Goal: Task Accomplishment & Management: Use online tool/utility

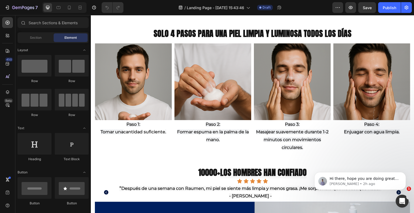
scroll to position [409, 0]
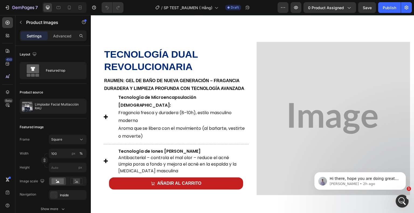
scroll to position [499, 0]
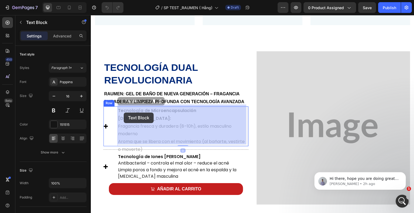
drag, startPoint x: 120, startPoint y: 109, endPoint x: 124, endPoint y: 113, distance: 5.5
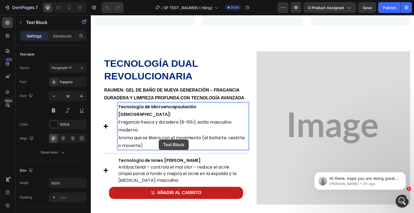
scroll to position [490, 0]
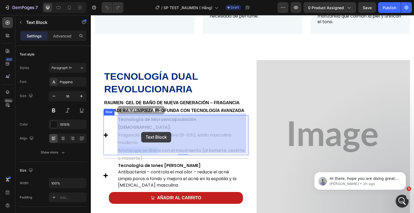
drag, startPoint x: 159, startPoint y: 140, endPoint x: 141, endPoint y: 132, distance: 20.4
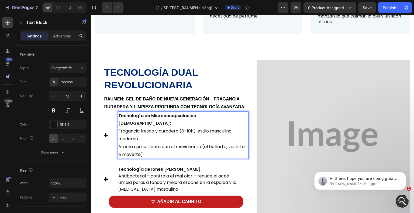
click at [160, 149] on p "Aroma que se libera con el movimiento (al bañarte, vestirte o moverte)" at bounding box center [183, 151] width 130 height 16
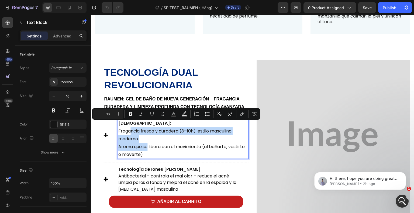
drag, startPoint x: 160, startPoint y: 148, endPoint x: 132, endPoint y: 127, distance: 35.2
click at [132, 127] on div "Tecnología de Microencapsulación Aromática: Fragancia fresca y duradera (8–10h)…" at bounding box center [182, 136] width 131 height 48
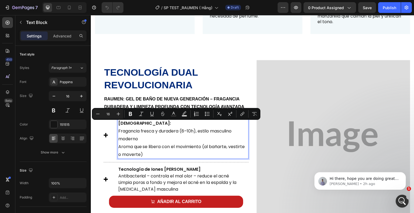
click at [163, 145] on p "Aroma que se libera con el movimiento (al bañarte, vestirte o moverte)" at bounding box center [183, 151] width 130 height 16
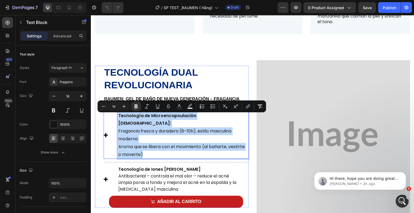
drag, startPoint x: 162, startPoint y: 146, endPoint x: 117, endPoint y: 118, distance: 52.6
click at [117, 118] on div "Icon Tecnología de Microencapsulación Aromática: Fragancia fresca y duradera (8…" at bounding box center [175, 136] width 145 height 48
copy div "Tecnología de Microencapsulación Aromática: Fragancia fresca y duradera (8–10h)…"
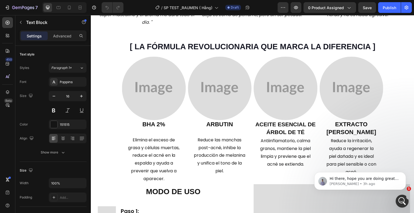
scroll to position [1019, 0]
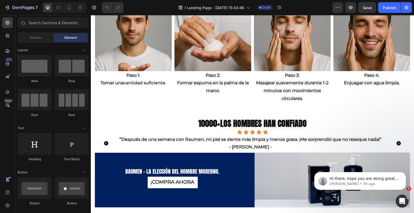
scroll to position [449, 0]
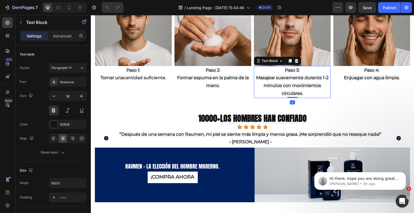
click at [304, 93] on p "Masajear suavemente durante 1-2 minutos con movimientos circulares." at bounding box center [292, 85] width 76 height 23
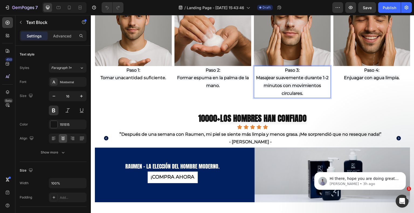
click at [304, 93] on p "Masajear suavemente durante 1-2 minutos con movimientos circulares." at bounding box center [292, 85] width 76 height 23
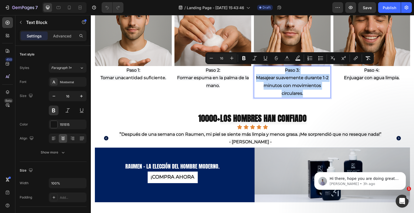
drag, startPoint x: 304, startPoint y: 93, endPoint x: 255, endPoint y: 70, distance: 54.6
click at [255, 70] on div "Paso 3: Masajear suavemente durante 1-2 minutos con movimientos circulares." at bounding box center [292, 82] width 77 height 32
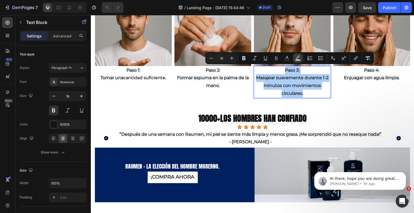
click at [299, 59] on icon "Editor contextual toolbar" at bounding box center [297, 57] width 5 height 5
type input "F2F3F5"
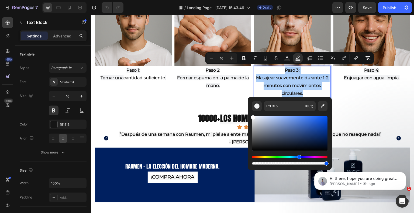
drag, startPoint x: 253, startPoint y: 119, endPoint x: 249, endPoint y: 109, distance: 11.3
click at [249, 109] on div "F2F3F5 100 %" at bounding box center [290, 131] width 84 height 69
type input "FFFFFF"
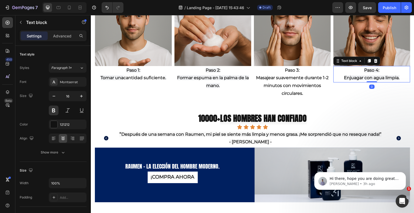
click at [361, 72] on p "Paso 4:" at bounding box center [372, 71] width 76 height 8
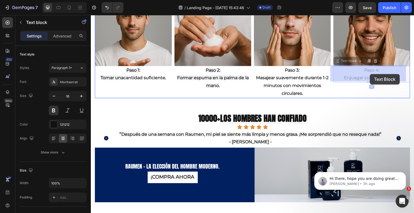
drag, startPoint x: 398, startPoint y: 76, endPoint x: 371, endPoint y: 74, distance: 27.0
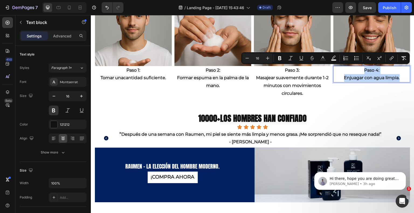
drag, startPoint x: 397, startPoint y: 77, endPoint x: 359, endPoint y: 69, distance: 38.2
click at [359, 69] on div "Paso 4: Enjuagar con agua limpia." at bounding box center [371, 74] width 77 height 17
click at [332, 58] on icon "Editor contextual toolbar" at bounding box center [333, 57] width 5 height 5
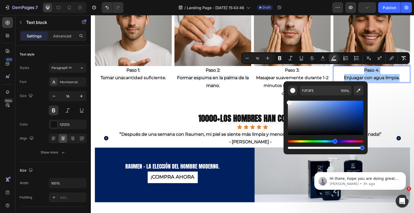
click at [289, 102] on div "Editor contextual toolbar" at bounding box center [289, 102] width 4 height 4
type input "F2F3F4"
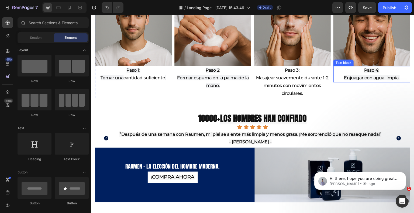
click at [394, 79] on span "Enjuagar con agua limpia." at bounding box center [371, 77] width 55 height 5
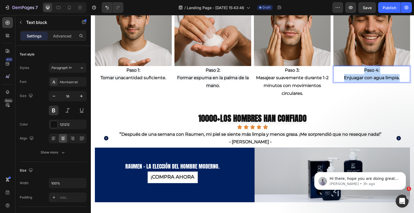
drag, startPoint x: 397, startPoint y: 77, endPoint x: 356, endPoint y: 68, distance: 42.1
click at [356, 68] on div "Paso 4: Enjuagar con agua limpia." at bounding box center [371, 74] width 77 height 17
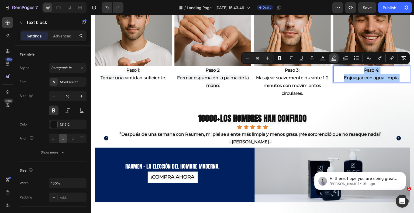
click at [330, 57] on button "color" at bounding box center [334, 58] width 10 height 10
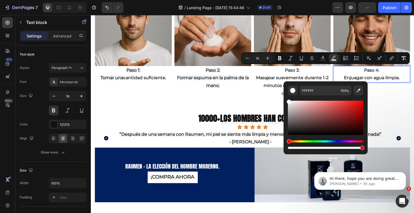
drag, startPoint x: 289, startPoint y: 105, endPoint x: 287, endPoint y: 100, distance: 5.7
click at [287, 100] on div "FFFFFF 100 %" at bounding box center [325, 115] width 84 height 69
drag, startPoint x: 288, startPoint y: 103, endPoint x: 285, endPoint y: 101, distance: 3.4
click at [285, 101] on div "F4F4F4 100 %" at bounding box center [325, 115] width 84 height 69
click at [289, 100] on div "Editor contextual toolbar" at bounding box center [291, 102] width 4 height 4
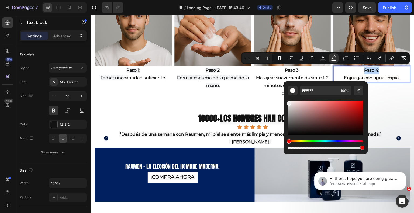
drag, startPoint x: 290, startPoint y: 103, endPoint x: 287, endPoint y: 103, distance: 3.0
click at [287, 103] on div "Editor contextual toolbar" at bounding box center [289, 104] width 4 height 4
type input "FFFFFF"
drag, startPoint x: 287, startPoint y: 103, endPoint x: 287, endPoint y: 100, distance: 3.2
click at [287, 100] on div "Editor contextual toolbar" at bounding box center [289, 102] width 4 height 4
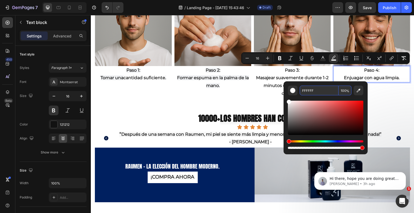
click at [314, 91] on input "FFFFFF" at bounding box center [319, 91] width 39 height 10
copy span "Paso 4:"
click at [218, 83] on p "Formar espuma en la palma de la mano." at bounding box center [213, 82] width 76 height 16
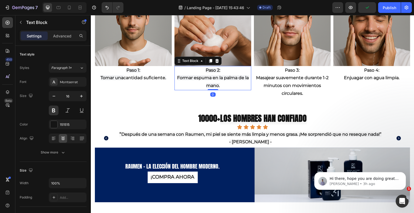
click at [218, 83] on p "Formar espuma en la palma de la mano." at bounding box center [213, 82] width 76 height 16
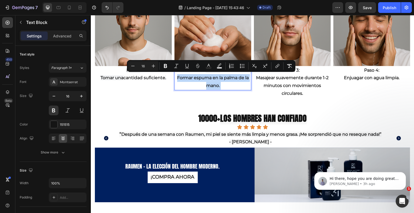
drag, startPoint x: 218, startPoint y: 83, endPoint x: 296, endPoint y: 87, distance: 77.9
click at [205, 72] on div "Paso 2: Formar espuma en la palma de la mano." at bounding box center [212, 78] width 77 height 24
click at [223, 83] on p "Formar espuma en la palma de la mano." at bounding box center [213, 82] width 76 height 16
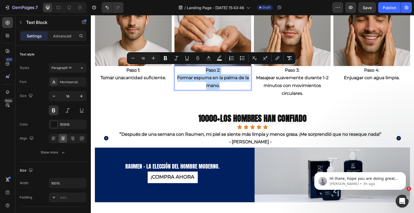
drag, startPoint x: 216, startPoint y: 82, endPoint x: 204, endPoint y: 69, distance: 17.5
click at [204, 69] on div "Paso 2: Formar espuma en la palma de la mano." at bounding box center [212, 78] width 77 height 24
click at [218, 60] on rect "Editor contextual toolbar" at bounding box center [219, 60] width 5 height 1
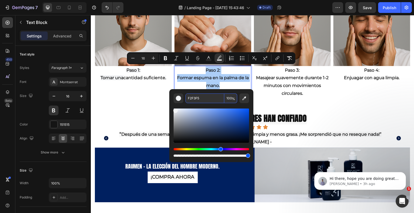
click at [201, 99] on input "F2F3F5" at bounding box center [204, 98] width 39 height 10
paste input "FFFFF"
type input "FFFFFF"
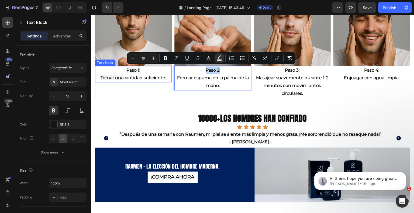
click at [159, 74] on p "Tomar una cantidad suficiente ." at bounding box center [133, 78] width 76 height 8
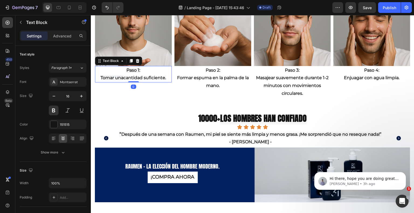
click at [166, 77] on p "Tomar una cantidad suficiente ." at bounding box center [133, 78] width 76 height 8
drag, startPoint x: 166, startPoint y: 77, endPoint x: 157, endPoint y: 73, distance: 10.3
click at [154, 72] on div "Paso 1: Tomar una cantidad suficiente ." at bounding box center [133, 74] width 77 height 17
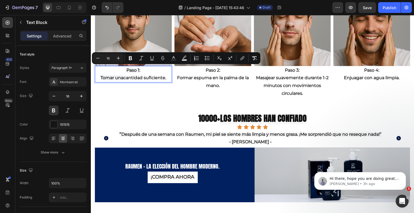
click at [158, 71] on p "Paso 1:" at bounding box center [133, 71] width 76 height 8
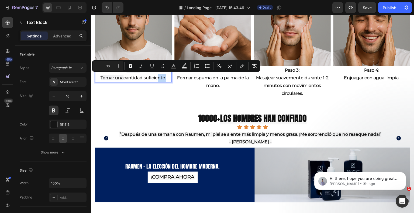
drag, startPoint x: 166, startPoint y: 76, endPoint x: 159, endPoint y: 74, distance: 7.3
click at [159, 74] on p "Tomar una cantidad suficiente ." at bounding box center [133, 78] width 76 height 8
click at [158, 74] on p "Tomar una cantidad suficiente ." at bounding box center [133, 78] width 76 height 8
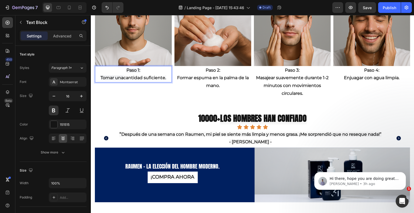
click at [166, 75] on span "." at bounding box center [165, 77] width 1 height 5
drag, startPoint x: 166, startPoint y: 75, endPoint x: 120, endPoint y: 70, distance: 45.9
click at [120, 70] on div "Paso 1: Tomar una cantidad suficiente ." at bounding box center [133, 74] width 77 height 17
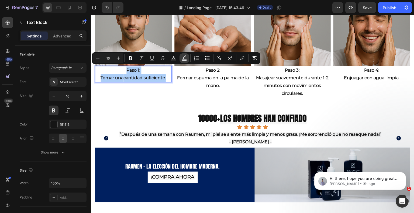
click at [186, 59] on icon "Editor contextual toolbar" at bounding box center [184, 57] width 5 height 5
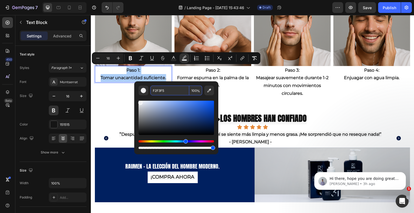
click at [178, 92] on input "F2F3F5" at bounding box center [169, 91] width 39 height 10
click at [173, 92] on input "F2F3F5" at bounding box center [169, 91] width 39 height 10
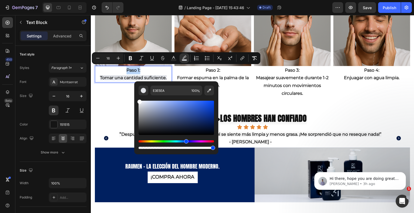
type input "FFFFFF"
drag, startPoint x: 141, startPoint y: 103, endPoint x: 137, endPoint y: 96, distance: 8.5
click at [137, 96] on div "FFFFFF 100 %" at bounding box center [176, 115] width 84 height 69
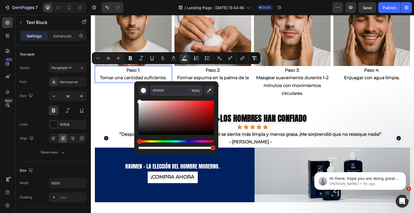
click at [171, 92] on input "FFFFFF" at bounding box center [169, 91] width 39 height 10
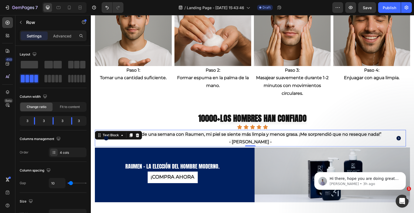
click at [261, 140] on p "- [PERSON_NAME] -" at bounding box center [250, 142] width 310 height 8
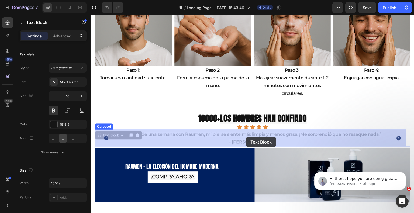
drag, startPoint x: 260, startPoint y: 142, endPoint x: 246, endPoint y: 137, distance: 14.8
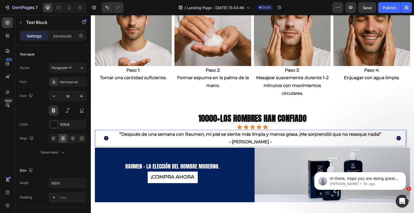
click at [261, 141] on p "- [PERSON_NAME] -" at bounding box center [250, 142] width 310 height 8
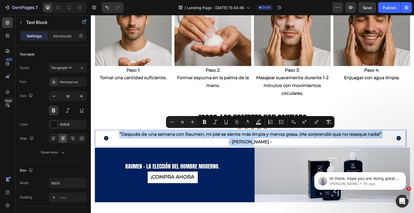
drag, startPoint x: 266, startPoint y: 143, endPoint x: 119, endPoint y: 133, distance: 148.2
click at [119, 133] on div "" Después de una semana con Raumen, mi piel se siente más limpia y menos grasa.…" at bounding box center [250, 138] width 311 height 17
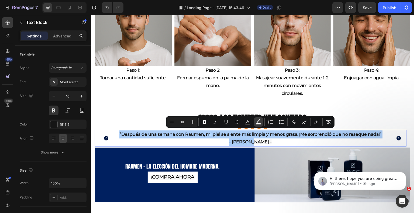
click at [260, 123] on rect "Editor contextual toolbar" at bounding box center [258, 123] width 5 height 1
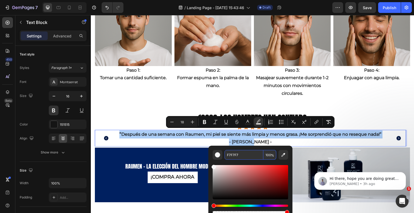
click at [242, 152] on input "F7F7F7" at bounding box center [243, 155] width 39 height 10
paste input "FFFFF"
type input "FFFFFF"
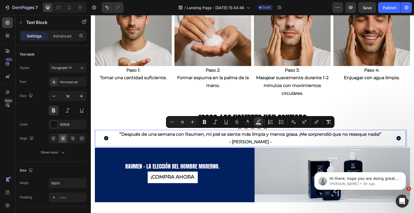
click at [319, 137] on p "" Después de una semana con Raumen, mi piel se siente más limpia y menos grasa.…" at bounding box center [250, 134] width 310 height 8
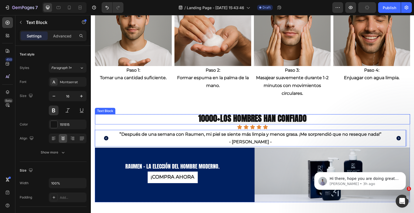
click at [306, 120] on p "10000+ los hombres han confiado" at bounding box center [252, 119] width 314 height 9
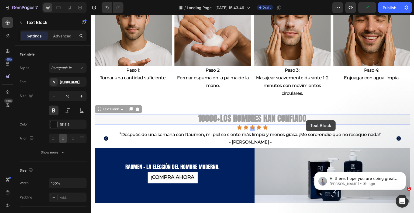
drag, startPoint x: 306, startPoint y: 120, endPoint x: 297, endPoint y: 119, distance: 9.0
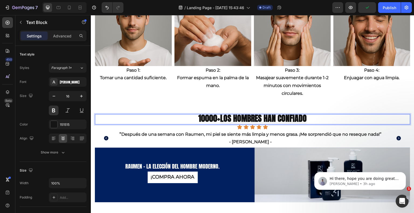
click at [305, 119] on span "los hombres han confiado" at bounding box center [263, 118] width 86 height 12
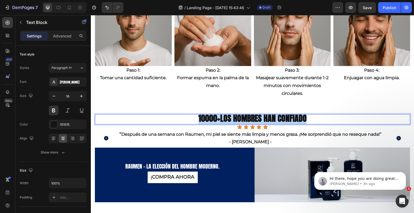
drag, startPoint x: 305, startPoint y: 119, endPoint x: 196, endPoint y: 116, distance: 108.4
click at [196, 116] on p "10000+ los hombres han confiado" at bounding box center [252, 119] width 314 height 9
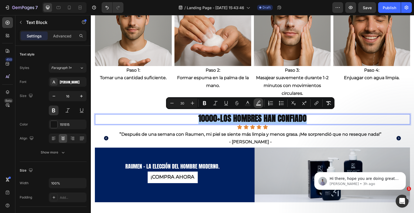
click at [258, 103] on icon "Editor contextual toolbar" at bounding box center [258, 102] width 5 height 5
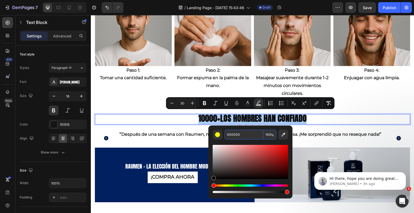
click at [245, 131] on input "000000" at bounding box center [243, 135] width 39 height 10
paste input "FFFFFF"
type input "FFFFFF"
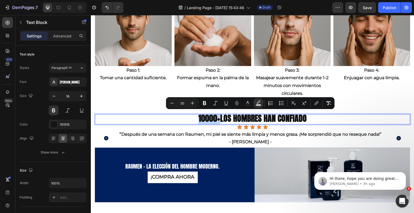
click at [316, 117] on p "10000+ los hombres han confiado" at bounding box center [252, 119] width 314 height 9
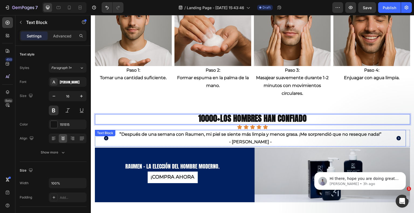
scroll to position [477, 0]
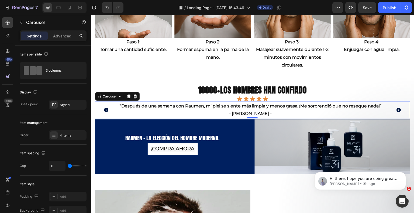
click at [397, 109] on icon "Carousel Next Arrow" at bounding box center [399, 110] width 4 height 4
click at [266, 112] on p "- [PERSON_NAME] -" at bounding box center [250, 114] width 310 height 8
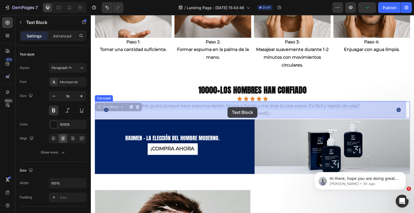
drag, startPoint x: 261, startPoint y: 113, endPoint x: 227, endPoint y: 107, distance: 34.4
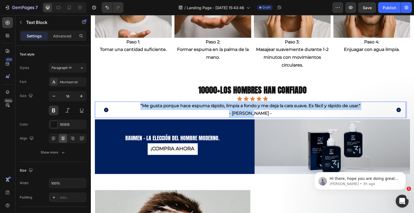
drag, startPoint x: 264, startPoint y: 113, endPoint x: 138, endPoint y: 101, distance: 126.4
click at [138, 102] on div "“Me gusta porque hace espuma rápido, limpia a fondo y me deja la cara suave. Es…" at bounding box center [250, 110] width 311 height 17
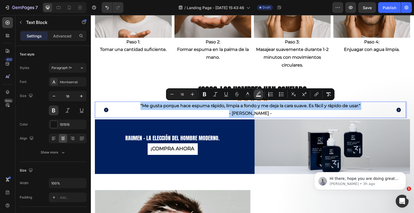
click at [257, 98] on button "color" at bounding box center [258, 94] width 10 height 10
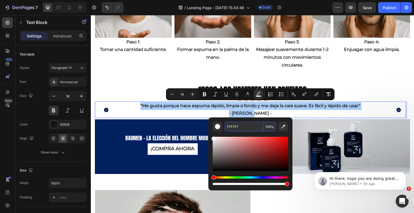
click at [239, 126] on input "F7F7F7" at bounding box center [243, 127] width 39 height 10
paste input "FFFFF"
type input "FFFFFF"
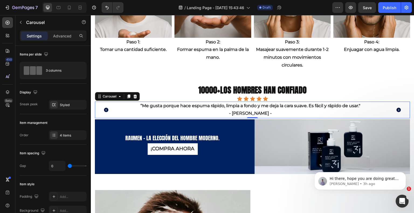
click at [397, 109] on icon "Carousel Next Arrow" at bounding box center [399, 110] width 4 height 4
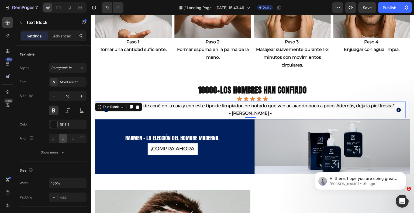
click at [260, 112] on p "- [PERSON_NAME] -" at bounding box center [250, 114] width 310 height 8
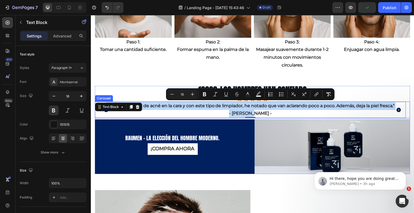
drag, startPoint x: 260, startPoint y: 112, endPoint x: 100, endPoint y: 105, distance: 160.2
click at [100, 105] on div "" Después de una semana con Raumen, mi piel se siente más limpia y menos grasa.…" at bounding box center [252, 110] width 315 height 17
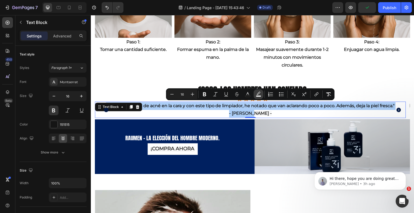
click at [257, 93] on icon "Editor contextual toolbar" at bounding box center [258, 94] width 5 height 5
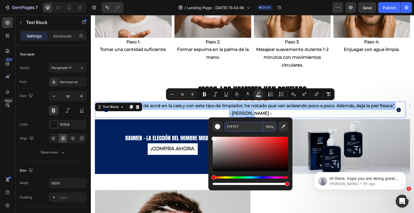
click at [244, 125] on input "F7F7F7" at bounding box center [243, 127] width 39 height 10
paste input "FFFFF"
type input "FFFFFF"
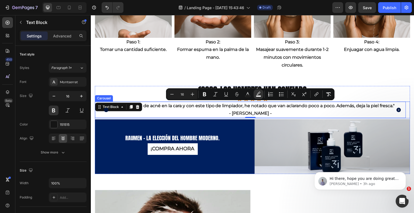
click at [396, 110] on icon "Carousel Next Arrow" at bounding box center [398, 109] width 5 height 5
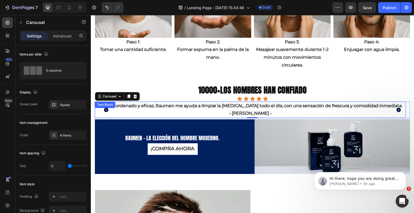
click at [299, 113] on p "- [PERSON_NAME] -" at bounding box center [250, 114] width 310 height 8
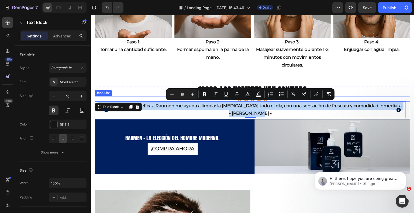
drag, startPoint x: 263, startPoint y: 111, endPoint x: 97, endPoint y: 96, distance: 167.1
click at [97, 96] on div "10000+ los hombres han confiado Text Block Icon Icon Icon Icon Icon Icon List "…" at bounding box center [252, 130] width 315 height 88
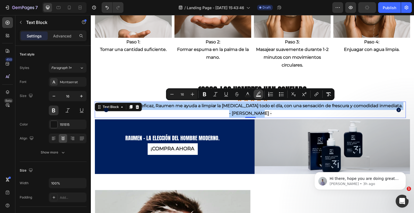
click at [259, 96] on rect "Editor contextual toolbar" at bounding box center [258, 96] width 5 height 1
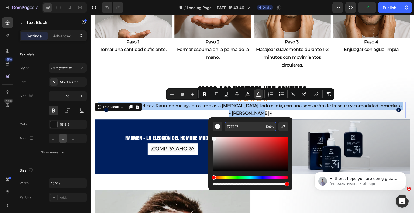
click at [242, 127] on input "F7F7F7" at bounding box center [243, 127] width 39 height 10
paste input "FFFFF"
type input "FFFFFF"
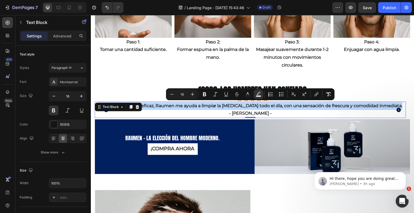
click at [336, 111] on p "- [PERSON_NAME] -" at bounding box center [250, 114] width 310 height 8
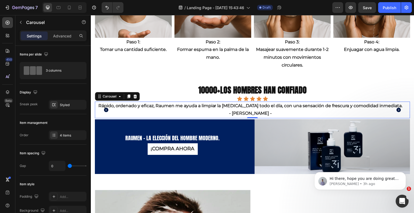
click at [397, 109] on icon "Carousel Next Arrow" at bounding box center [399, 110] width 4 height 4
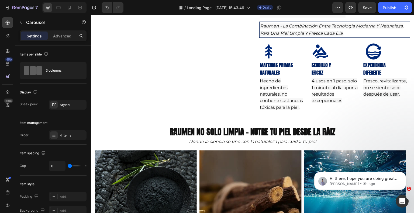
scroll to position [88, 0]
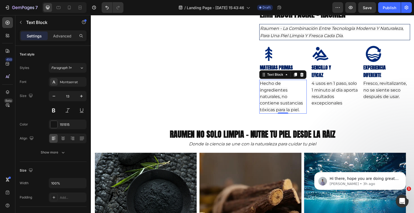
click at [297, 110] on span "Hecho de ingredientes naturales, no contiene sustancias tóxicas para la piel." at bounding box center [281, 97] width 43 height 32
click at [300, 110] on p "Hecho de ingredientes naturales, no contiene sustancias tóxicas para la piel." at bounding box center [283, 96] width 46 height 33
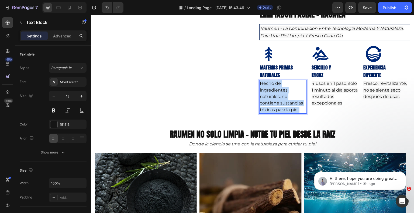
drag, startPoint x: 300, startPoint y: 110, endPoint x: 258, endPoint y: 83, distance: 49.5
click at [260, 83] on p "Hecho de ingredientes naturales, no contiene sustancias tóxicas para la piel." at bounding box center [283, 96] width 46 height 33
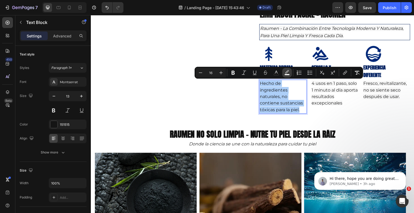
click at [290, 70] on button "color" at bounding box center [287, 73] width 10 height 10
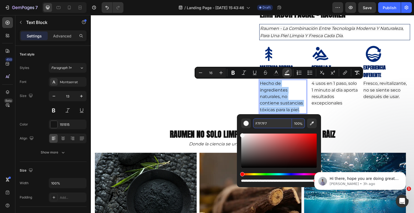
click at [269, 121] on input "F7F7F7" at bounding box center [272, 124] width 39 height 10
paste input "FFFFF"
type input "FFFFFF"
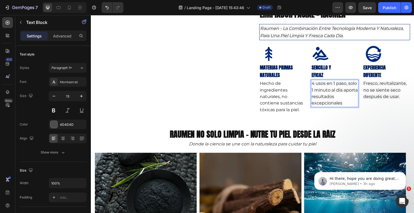
click at [340, 104] on p "4 usos en 1 paso, solo 1 minuto al día aporta resultados excepcionales" at bounding box center [334, 93] width 46 height 26
drag, startPoint x: 341, startPoint y: 104, endPoint x: 309, endPoint y: 83, distance: 38.0
click at [311, 83] on p "4 usos en 1 paso, solo 1 minuto al día aporta resultados excepcionales" at bounding box center [334, 93] width 46 height 26
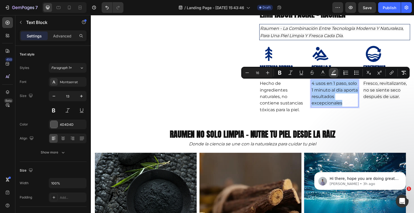
click at [336, 72] on button "color" at bounding box center [334, 73] width 10 height 10
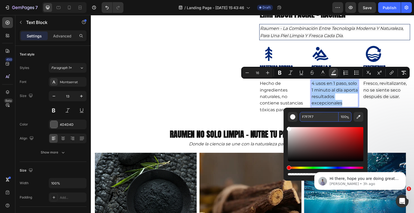
click at [315, 118] on input "F7F7F7" at bounding box center [319, 117] width 39 height 10
paste input "FFFFF"
type input "FFFFFF"
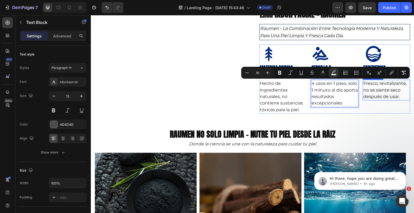
click at [387, 92] on span "Fresco, revitalizante, no se siente seco después de usar." at bounding box center [384, 90] width 43 height 18
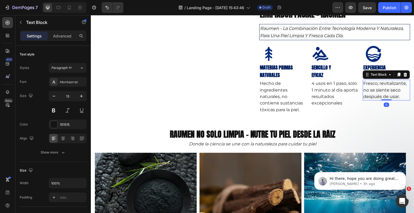
click at [395, 97] on span "Fresco, revitalizante, no se siente seco después de usar." at bounding box center [384, 90] width 43 height 18
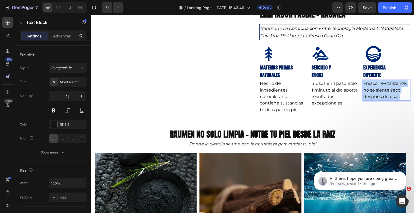
drag, startPoint x: 395, startPoint y: 97, endPoint x: 360, endPoint y: 83, distance: 38.2
click at [363, 83] on span "Fresco, revitalizante, no se siente seco después de usar." at bounding box center [384, 90] width 43 height 18
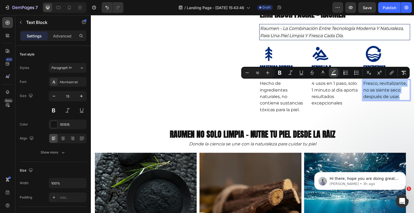
click at [332, 72] on icon "Editor contextual toolbar" at bounding box center [334, 71] width 4 height 3
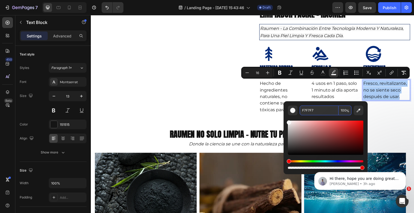
click at [314, 112] on input "F7F7F7" at bounding box center [319, 111] width 39 height 10
paste input "FFFFF"
type input "FFFFFF"
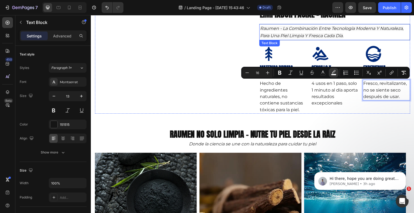
click at [352, 35] on p "raumen - la combinación entre tecnología moderna y naturaleza, para una piel li…" at bounding box center [334, 32] width 149 height 15
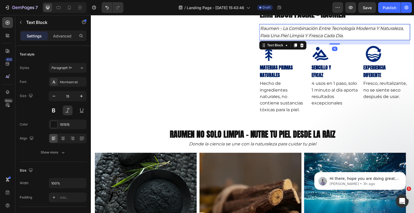
click at [344, 36] on p "raumen - la combinación entre tecnología moderna y naturaleza, para una piel li…" at bounding box center [334, 32] width 149 height 15
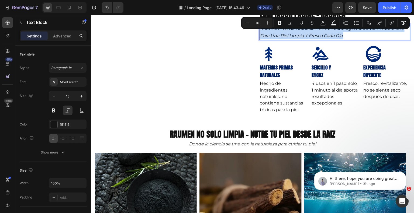
drag, startPoint x: 344, startPoint y: 36, endPoint x: 259, endPoint y: 29, distance: 85.5
click at [260, 29] on p "raumen - la combinación entre tecnología moderna y naturaleza, para una piel li…" at bounding box center [334, 32] width 149 height 15
click at [332, 21] on icon "Editor contextual toolbar" at bounding box center [333, 22] width 5 height 5
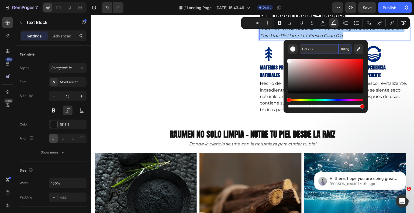
click at [318, 50] on input "F7F7F7" at bounding box center [319, 49] width 39 height 10
paste input "FFFFF"
type input "FFFFFF"
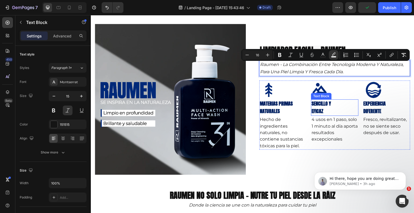
scroll to position [42, 0]
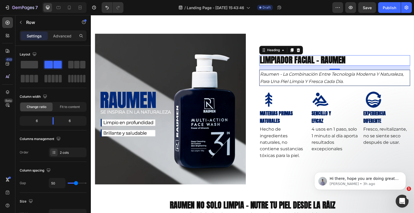
click at [346, 58] on h2 "limpiador facial - RAumen" at bounding box center [334, 60] width 151 height 11
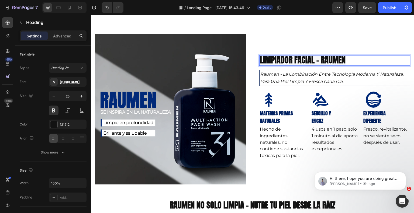
click at [345, 58] on h2 "limpiador facial - RAumen" at bounding box center [334, 60] width 151 height 11
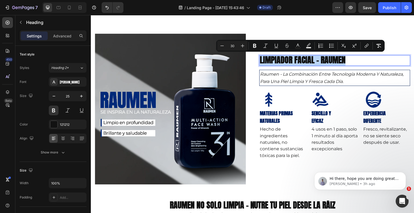
drag, startPoint x: 345, startPoint y: 58, endPoint x: 259, endPoint y: 60, distance: 86.5
click at [260, 60] on p "limpiador facial - RAumen" at bounding box center [335, 60] width 150 height 9
click at [307, 47] on rect "Editor contextual toolbar" at bounding box center [308, 47] width 5 height 1
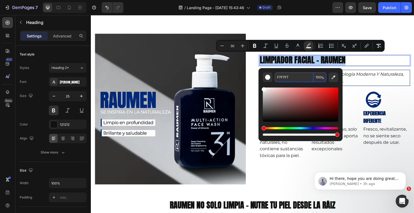
click at [294, 79] on input "F7F7F7" at bounding box center [293, 77] width 39 height 10
paste input "FFFFF"
type input "FFFFFF"
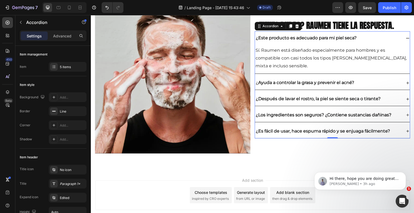
scroll to position [669, 0]
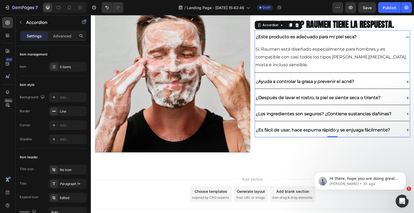
click at [406, 82] on icon at bounding box center [407, 82] width 3 height 3
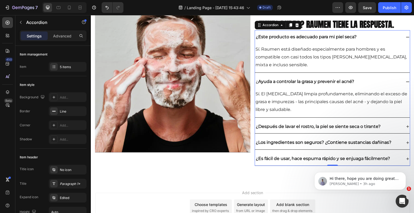
click at [406, 126] on icon at bounding box center [407, 126] width 3 height 3
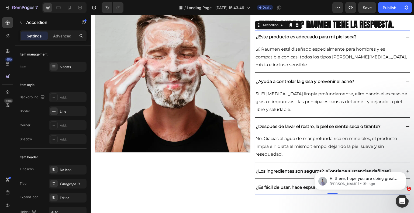
scroll to position [725, 0]
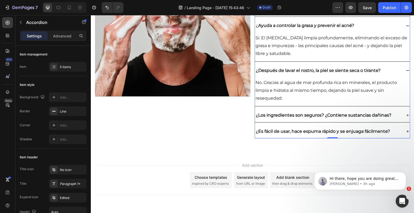
click at [405, 116] on icon at bounding box center [407, 115] width 4 height 4
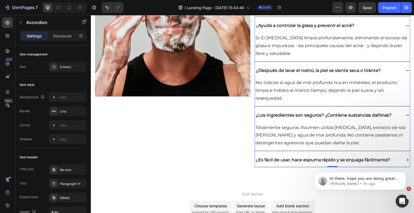
click at [405, 158] on icon at bounding box center [407, 160] width 4 height 4
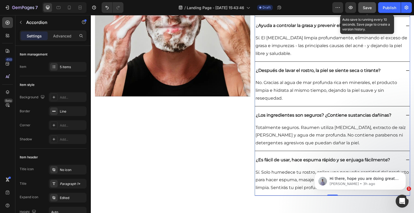
click at [362, 7] on button "Save" at bounding box center [367, 7] width 18 height 11
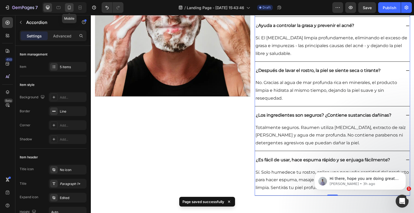
click at [67, 8] on icon at bounding box center [69, 7] width 5 height 5
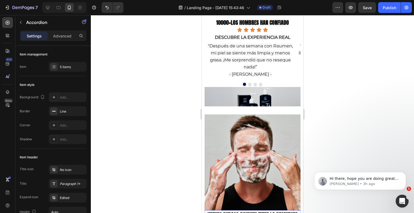
scroll to position [507, 0]
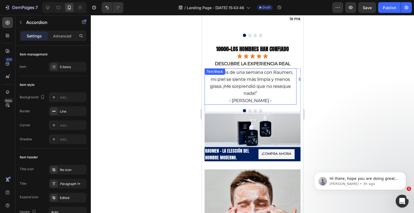
click at [263, 97] on p "- [PERSON_NAME] -" at bounding box center [250, 100] width 91 height 7
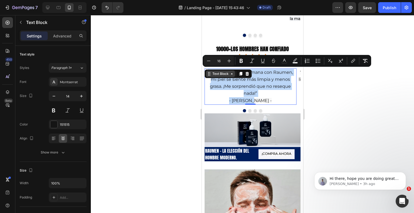
drag, startPoint x: 260, startPoint y: 98, endPoint x: 207, endPoint y: 73, distance: 58.1
click at [207, 73] on div ""Después de una semana con Raumen, mi piel se siente más limpia y menos grasa. …" at bounding box center [250, 86] width 92 height 36
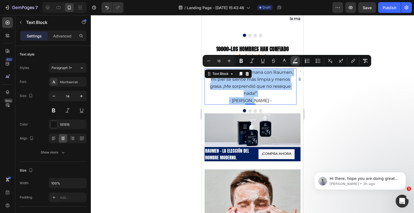
click at [295, 63] on rect "Editor contextual toolbar" at bounding box center [295, 62] width 5 height 1
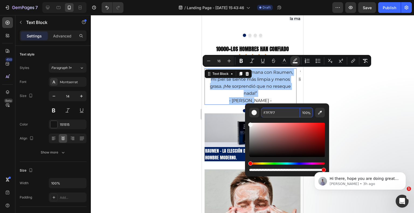
click at [276, 112] on input "F7F7F7" at bounding box center [280, 113] width 39 height 10
paste input "FFFFF"
type input "FFFFFF"
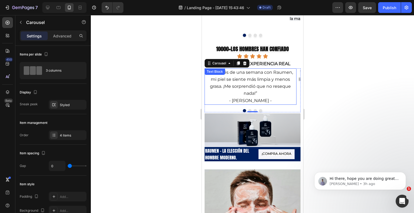
click at [265, 97] on p "- [PERSON_NAME] -" at bounding box center [250, 100] width 91 height 7
click at [248, 109] on button "Dot" at bounding box center [249, 110] width 3 height 3
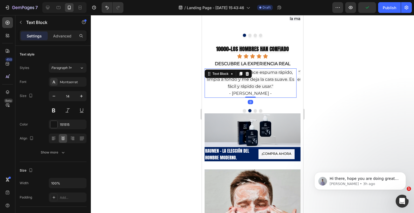
click at [275, 85] on p "“Me gusta porque hace espuma rápido, limpia a fondo y me deja la cara suave. Es…" at bounding box center [250, 79] width 91 height 21
click at [260, 93] on span "- [PERSON_NAME] -" at bounding box center [250, 93] width 43 height 5
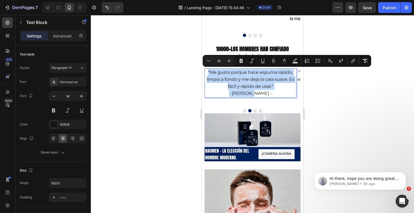
drag, startPoint x: 260, startPoint y: 93, endPoint x: 207, endPoint y: 71, distance: 57.3
click at [207, 71] on div "“Me gusta porque hace espuma rápido, limpia a fondo y me deja la cara suave. Es…" at bounding box center [250, 82] width 92 height 29
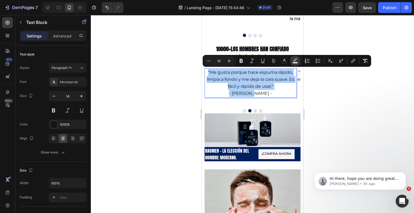
click at [296, 61] on icon "Editor contextual toolbar" at bounding box center [294, 60] width 5 height 5
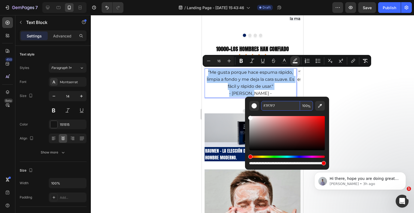
click at [282, 104] on input "F7F7F7" at bounding box center [280, 106] width 39 height 10
paste input "FFFFF"
type input "FFFFFF"
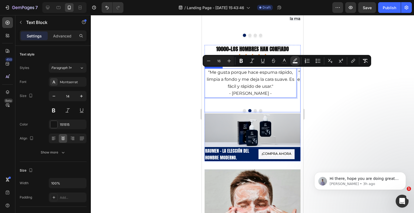
click at [253, 109] on button "Dot" at bounding box center [254, 110] width 3 height 3
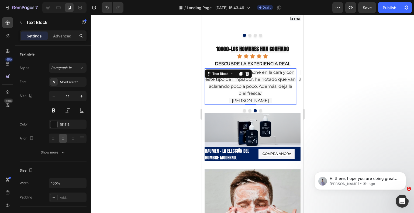
click at [261, 100] on p "- [PERSON_NAME] -" at bounding box center [250, 100] width 91 height 7
click at [259, 98] on p "- [PERSON_NAME] -" at bounding box center [250, 100] width 91 height 7
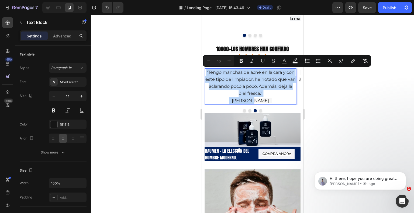
drag, startPoint x: 259, startPoint y: 98, endPoint x: 205, endPoint y: 71, distance: 60.2
click at [205, 71] on div ""Tengo manchas de acné en la cara y con este tipo de limpiador, he notado que v…" at bounding box center [250, 86] width 92 height 36
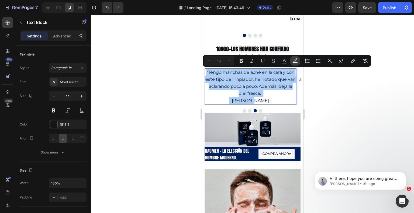
click at [294, 61] on icon "Editor contextual toolbar" at bounding box center [295, 59] width 4 height 3
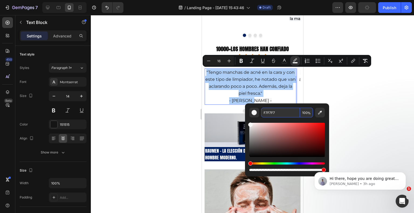
click at [279, 115] on input "F7F7F7" at bounding box center [280, 113] width 39 height 10
paste input "FFFFF"
type input "FFFFFF"
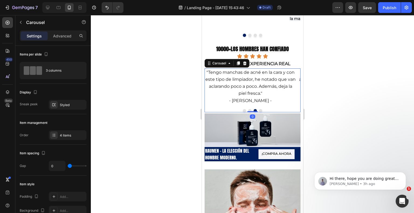
click at [259, 109] on button "Dot" at bounding box center [260, 110] width 3 height 3
click at [265, 98] on p "- [PERSON_NAME] -" at bounding box center [250, 100] width 91 height 7
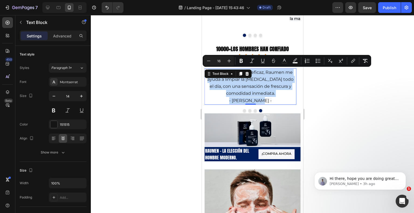
drag, startPoint x: 263, startPoint y: 98, endPoint x: 204, endPoint y: 72, distance: 64.2
click at [204, 72] on div "Rápido, ordenado y eficaz, Raumen me ayuda a limpiar la piel grasa todo el día,…" at bounding box center [250, 86] width 92 height 36
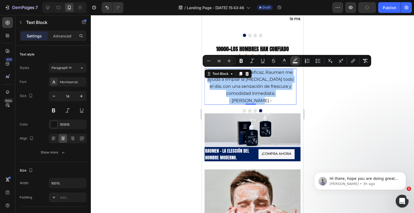
click at [295, 60] on icon "Editor contextual toolbar" at bounding box center [294, 60] width 5 height 5
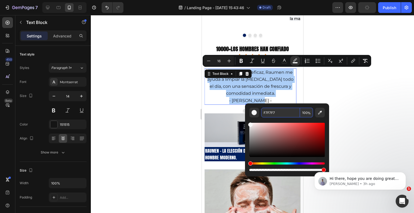
click at [275, 112] on input "F7F7F7" at bounding box center [280, 113] width 39 height 10
paste input "FFFFF"
type input "FFFFFF"
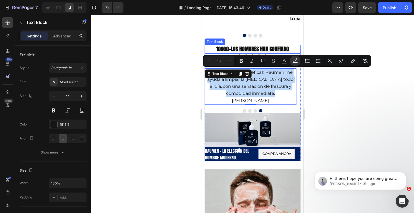
click at [292, 48] on p "10000+ los hombres han confiado" at bounding box center [252, 50] width 95 height 8
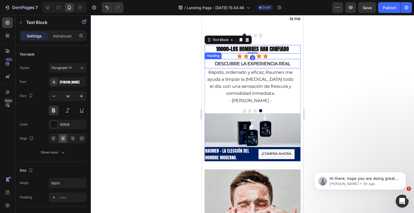
click at [288, 63] on span "descubre la experiencia real" at bounding box center [251, 63] width 75 height 5
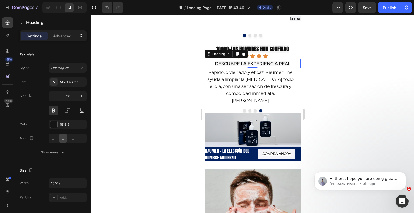
click at [290, 63] on div "descubre la experiencia real Heading 0" at bounding box center [252, 63] width 96 height 9
click at [289, 62] on h2 "descubre la experiencia real" at bounding box center [252, 63] width 83 height 9
click at [289, 62] on p "descubre la experiencia real" at bounding box center [252, 64] width 82 height 8
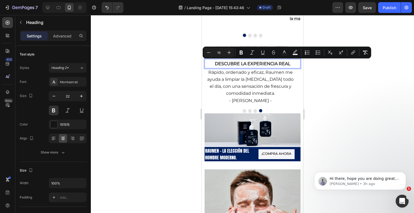
drag, startPoint x: 289, startPoint y: 62, endPoint x: 213, endPoint y: 65, distance: 76.0
click at [213, 65] on p "descubre la experiencia real" at bounding box center [252, 64] width 82 height 8
click at [293, 54] on rect "Editor contextual toolbar" at bounding box center [295, 54] width 5 height 1
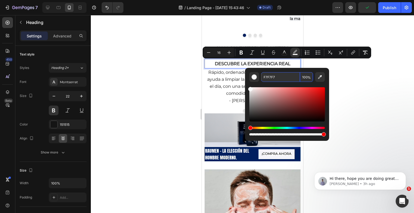
click at [274, 78] on input "F7F7F7" at bounding box center [280, 77] width 39 height 10
paste input "FFFFF"
type input "FFFFFF"
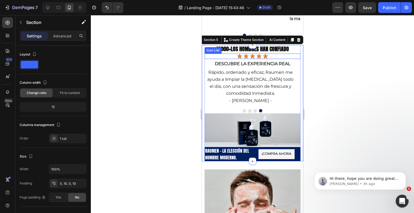
scroll to position [484, 0]
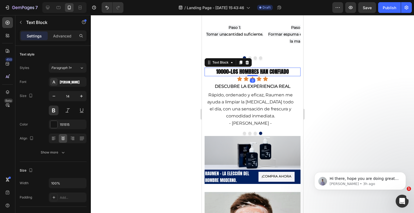
click at [287, 71] on p "10000+ los hombres han confiado" at bounding box center [252, 72] width 95 height 8
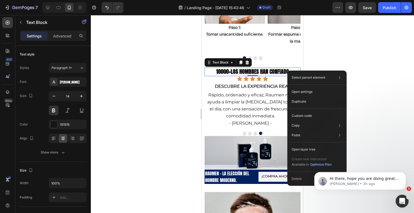
click at [287, 70] on p "10000+ los hombres han confiado" at bounding box center [252, 72] width 95 height 8
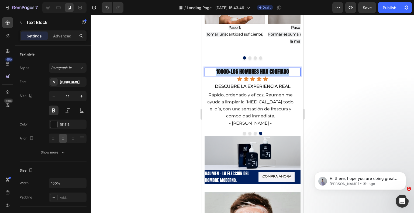
drag, startPoint x: 287, startPoint y: 70, endPoint x: 214, endPoint y: 70, distance: 73.3
click at [214, 70] on p "10000+ los hombres han confiado" at bounding box center [252, 72] width 95 height 8
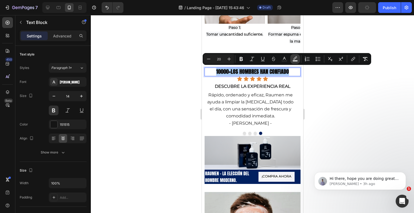
click at [296, 57] on icon "Editor contextual toolbar" at bounding box center [295, 57] width 4 height 3
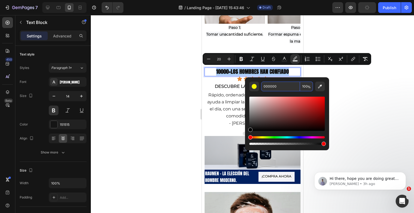
click at [277, 87] on input "000000" at bounding box center [280, 87] width 39 height 10
paste input "FFFFFF"
type input "FFFFFF"
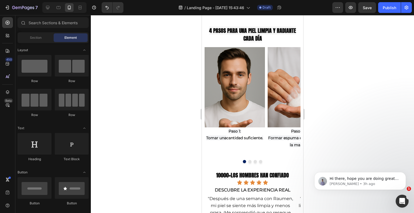
scroll to position [402, 0]
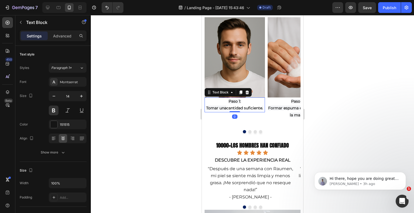
click at [263, 109] on span "." at bounding box center [262, 108] width 1 height 5
click at [263, 108] on p "Tomar una cantidad suficiente ." at bounding box center [234, 108] width 59 height 7
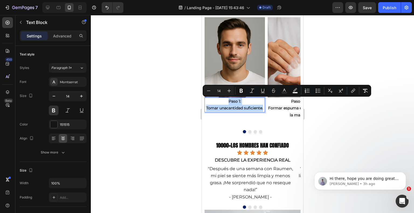
drag, startPoint x: 263, startPoint y: 108, endPoint x: 226, endPoint y: 100, distance: 38.6
click at [226, 100] on div "Paso 1: Tomar una cantidad suficiente ." at bounding box center [234, 105] width 60 height 15
click at [296, 91] on icon "Editor contextual toolbar" at bounding box center [294, 90] width 5 height 5
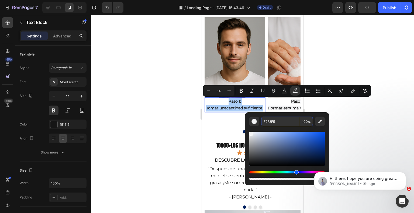
click at [280, 120] on input "F2F3F5" at bounding box center [280, 122] width 39 height 10
paste input "FFFFF"
type input "FFFFFF"
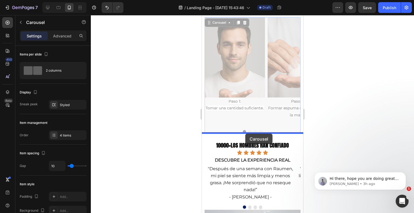
drag, startPoint x: 251, startPoint y: 123, endPoint x: 245, endPoint y: 134, distance: 12.6
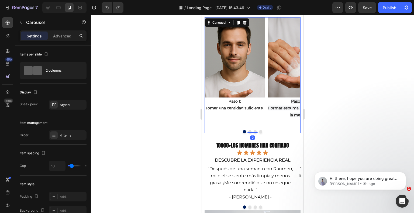
click at [287, 70] on icon "Carousel Next Arrow" at bounding box center [289, 71] width 5 height 5
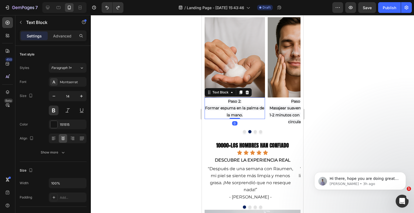
click at [245, 115] on p "Formar espuma en la palma de la mano." at bounding box center [234, 111] width 59 height 13
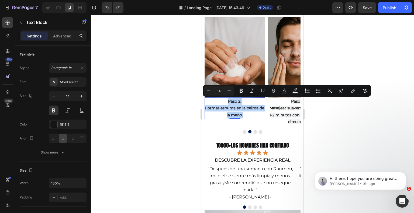
drag, startPoint x: 242, startPoint y: 115, endPoint x: 225, endPoint y: 104, distance: 20.0
click at [225, 104] on div "Paso 2: Formar espuma en la palma de la mano." at bounding box center [234, 109] width 60 height 22
click at [294, 90] on icon "Editor contextual toolbar" at bounding box center [295, 89] width 4 height 3
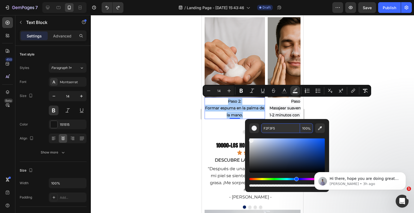
click at [280, 131] on input "F2F3F5" at bounding box center [280, 128] width 39 height 10
paste input "FFFFF"
type input "FFFFFF"
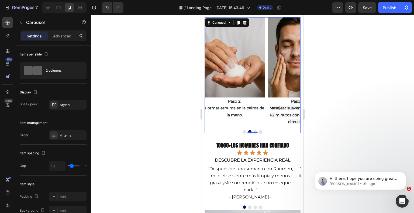
click at [287, 71] on icon "Carousel Next Arrow" at bounding box center [289, 71] width 5 height 5
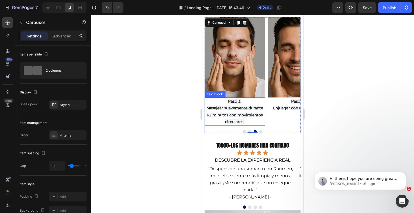
click at [248, 121] on p "Masajear suavemente durante 1-2 minutos con movimientos circulares." at bounding box center [234, 115] width 59 height 20
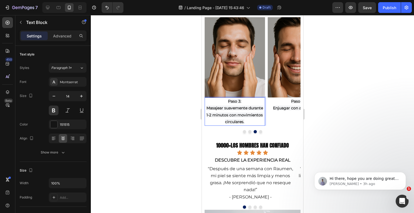
click at [248, 121] on p "Masajear suavemente durante 1-2 minutos con movimientos circulares." at bounding box center [234, 115] width 59 height 20
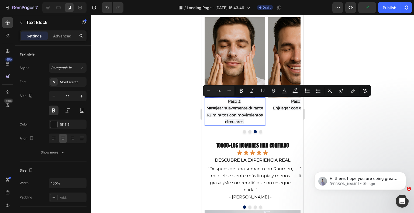
drag, startPoint x: 245, startPoint y: 119, endPoint x: 210, endPoint y: 104, distance: 38.2
click at [210, 104] on div "Paso 3: Masajear suavemente durante 1-2 minutos con movimientos circulares." at bounding box center [234, 112] width 60 height 28
click at [295, 90] on icon "Editor contextual toolbar" at bounding box center [294, 90] width 5 height 5
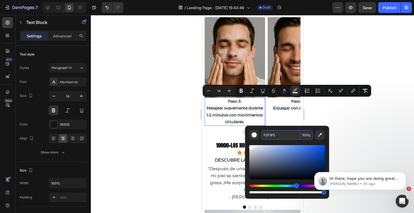
click at [282, 135] on input "F2F3F5" at bounding box center [280, 135] width 39 height 10
paste input "FFFFF"
type input "FFFFFF"
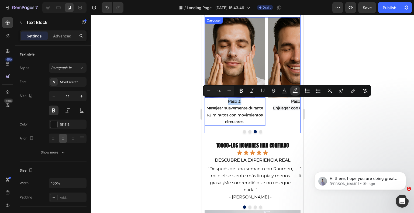
click at [282, 69] on button "Carousel Next Arrow" at bounding box center [288, 71] width 13 height 13
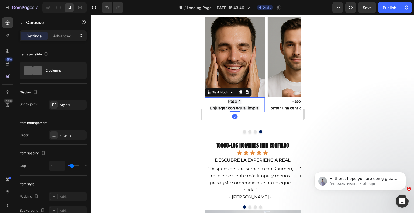
click at [259, 109] on p "Enjuagar con agua limpia." at bounding box center [234, 108] width 59 height 7
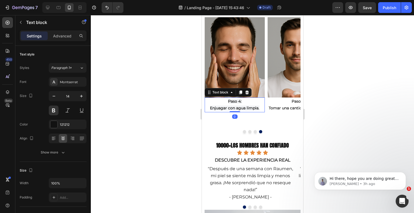
click at [259, 109] on p "Enjuagar con agua limpia." at bounding box center [234, 108] width 59 height 7
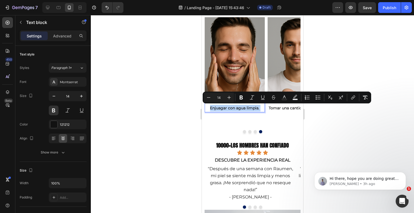
drag, startPoint x: 259, startPoint y: 109, endPoint x: 429, endPoint y: 116, distance: 170.1
click at [228, 101] on div "Paso 4: Enjuagar con agua limpia." at bounding box center [234, 105] width 60 height 15
click at [262, 106] on p "Enjuagar con agua limpia." at bounding box center [234, 108] width 59 height 7
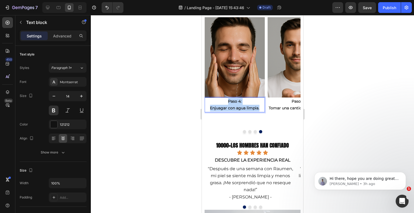
drag, startPoint x: 260, startPoint y: 107, endPoint x: 227, endPoint y: 99, distance: 34.1
click at [227, 99] on div "Paso 4: Enjuagar con agua limpia." at bounding box center [234, 105] width 60 height 15
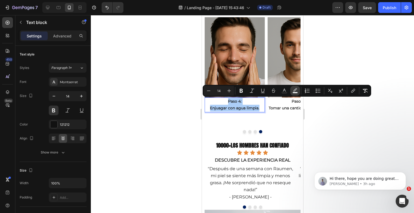
click at [295, 92] on rect "Editor contextual toolbar" at bounding box center [295, 92] width 5 height 1
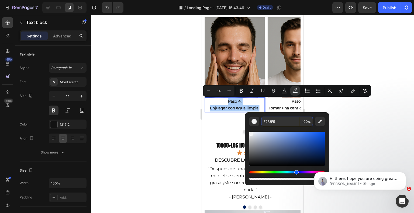
click at [282, 120] on input "F2F3F5" at bounding box center [280, 122] width 39 height 10
paste input "FFFFF"
type input "FFFFFF"
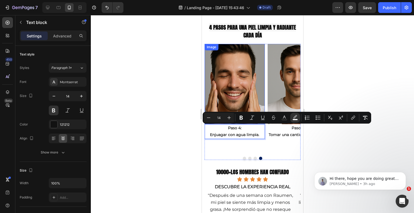
scroll to position [348, 0]
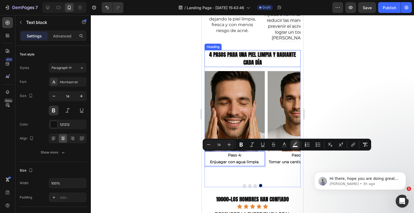
click at [258, 64] on span "4 PASOS PARA UNA PIEL LIMPIA Y RADIANTE CADA DÍA" at bounding box center [252, 58] width 87 height 16
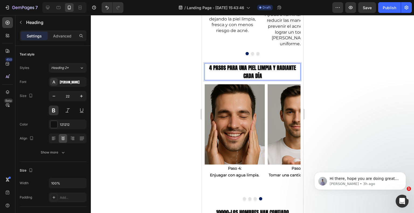
click at [262, 63] on h2 "4 PASOS PARA UNA PIEL LIMPIA Y RADIANTE CADA DÍA" at bounding box center [252, 71] width 96 height 17
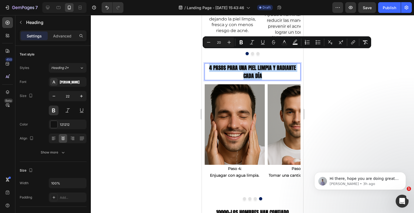
drag, startPoint x: 259, startPoint y: 61, endPoint x: 208, endPoint y: 56, distance: 51.1
click at [208, 64] on p "4 PASOS PARA UNA PIEL LIMPIA Y RADIANTE CADA DÍA" at bounding box center [252, 72] width 95 height 16
click at [294, 43] on icon "Editor contextual toolbar" at bounding box center [294, 42] width 5 height 5
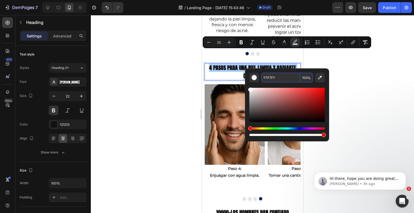
click at [277, 77] on input "F7F7F7" at bounding box center [280, 78] width 39 height 10
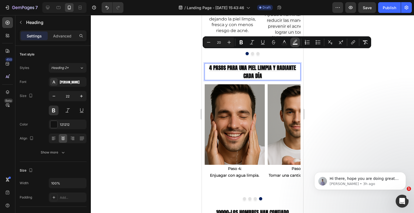
click at [296, 44] on rect "Editor contextual toolbar" at bounding box center [295, 44] width 5 height 1
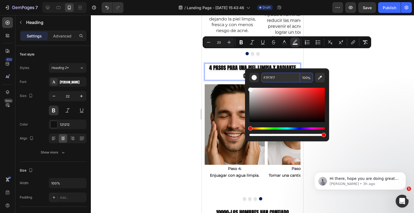
click at [279, 74] on input "F7F7F7" at bounding box center [280, 78] width 39 height 10
paste input "FFFFF"
type input "FFFFFF"
click at [280, 79] on input "FFFFFF" at bounding box center [280, 78] width 39 height 10
click at [279, 79] on input "FFFFFF" at bounding box center [280, 78] width 39 height 10
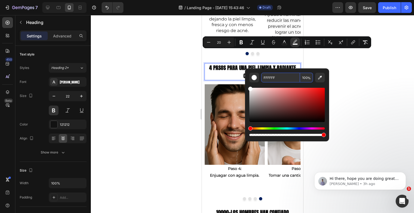
click at [274, 66] on h2 "4 PASOS PARA UNA PIEL LIMPIA Y RADIANTE CADA DÍA" at bounding box center [252, 71] width 96 height 17
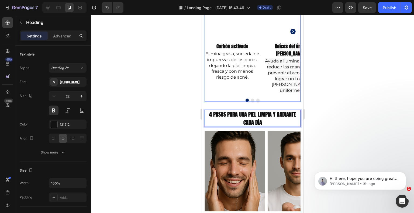
scroll to position [301, 0]
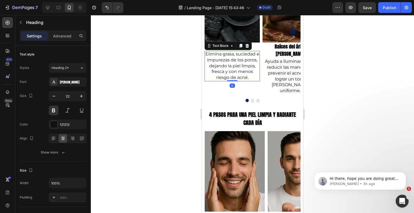
click at [258, 79] on p "Elimina grasa, suciedad e impurezas de los poros, dejando la piel limpia, fresc…" at bounding box center [232, 65] width 54 height 29
click at [256, 78] on span "Elimina grasa, suciedad e impurezas de los poros, dejando la piel limpia, fresc…" at bounding box center [232, 65] width 54 height 29
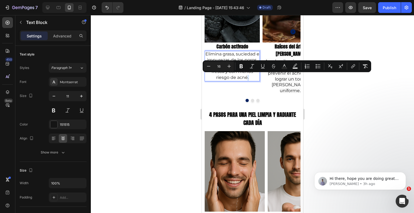
click at [254, 76] on span "Elimina grasa, suciedad e impurezas de los poros, dejando la piel limpia, fresc…" at bounding box center [232, 65] width 54 height 29
click at [257, 74] on p "Elimina grasa, suciedad e impurezas de los poros, dejando la piel limpia, fresc…" at bounding box center [232, 65] width 54 height 29
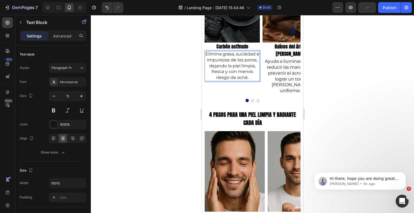
click at [256, 76] on p "Elimina grasa, suciedad e impurezas de los poros, dejando la piel limpia, fresc…" at bounding box center [232, 65] width 54 height 29
click at [256, 76] on span "Elimina grasa, suciedad e impurezas de los poros, dejando la piel limpia, fresc…" at bounding box center [232, 65] width 54 height 29
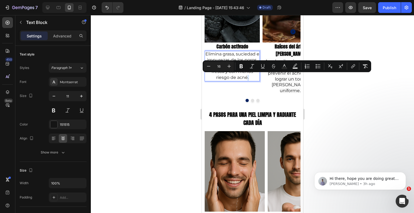
click at [255, 76] on span "Elimina grasa, suciedad e impurezas de los poros, dejando la piel limpia, fresc…" at bounding box center [232, 65] width 54 height 29
click at [256, 75] on p "Elimina grasa, suciedad e impurezas de los poros, dejando la piel limpia, fresc…" at bounding box center [232, 65] width 54 height 29
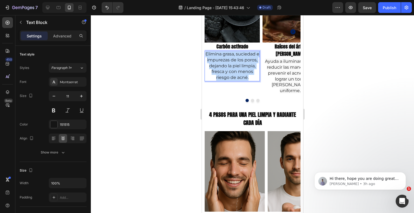
drag, startPoint x: 256, startPoint y: 75, endPoint x: 207, endPoint y: 53, distance: 53.9
click at [207, 53] on p "Elimina grasa, suciedad e impurezas de los poros, dejando la piel limpia, fresc…" at bounding box center [232, 65] width 54 height 29
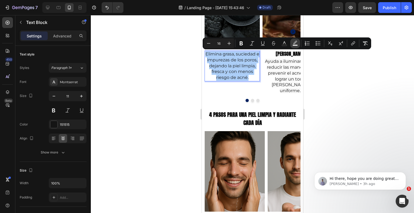
click at [297, 43] on icon "Editor contextual toolbar" at bounding box center [294, 43] width 5 height 5
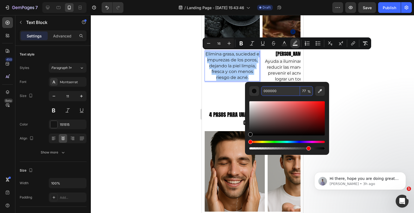
click at [276, 90] on input "000000" at bounding box center [280, 91] width 39 height 10
paste input "FFFFFF"
type input "FFFFFF"
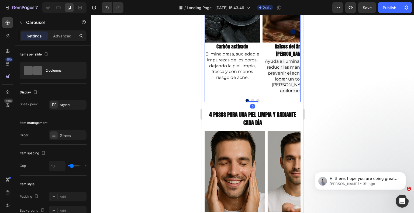
click at [290, 29] on icon "Carousel Next Arrow" at bounding box center [292, 31] width 5 height 5
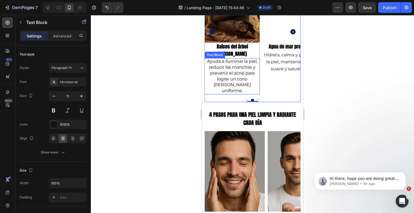
click at [247, 77] on p "Ayuda a iluminar la piel, reducir las manchas y prevenir el acné para lograr un…" at bounding box center [232, 76] width 54 height 35
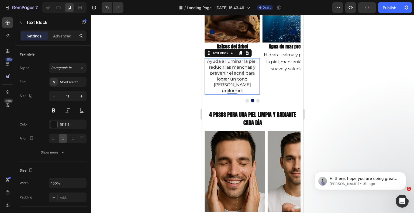
scroll to position [286, 0]
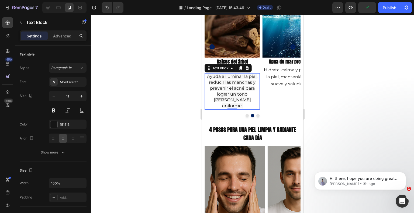
click at [243, 92] on p "Ayuda a iluminar la piel, reducir las manchas y prevenir el acné para lograr un…" at bounding box center [232, 91] width 54 height 35
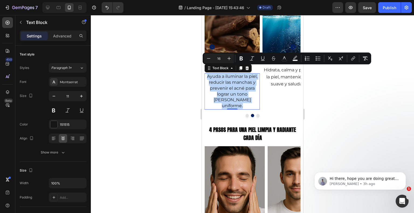
drag, startPoint x: 243, startPoint y: 92, endPoint x: 206, endPoint y: 67, distance: 44.5
click at [206, 74] on p "Ayuda a iluminar la piel, reducir las manchas y prevenir el acné para lograr un…" at bounding box center [232, 91] width 54 height 35
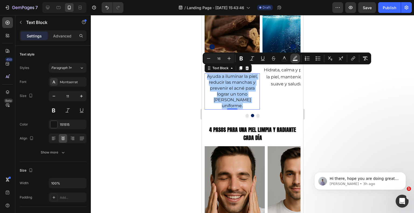
click at [293, 58] on icon "Editor contextual toolbar" at bounding box center [295, 57] width 4 height 3
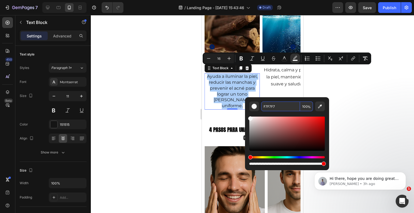
click at [278, 105] on input "F7F7F7" at bounding box center [280, 107] width 39 height 10
paste input "FFFFF"
type input "FFFFFF"
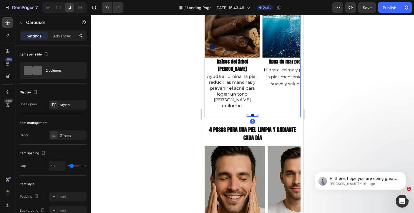
click at [289, 39] on button "Carousel Next Arrow" at bounding box center [292, 46] width 15 height 15
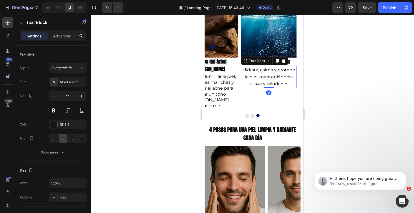
click at [291, 84] on p "Hidrata, calma y protege la piel, manteniéndola suave y saludable." at bounding box center [268, 77] width 54 height 21
click at [289, 84] on p "Hidrata, calma y protege la piel, manteniéndola suave y saludable." at bounding box center [268, 77] width 54 height 21
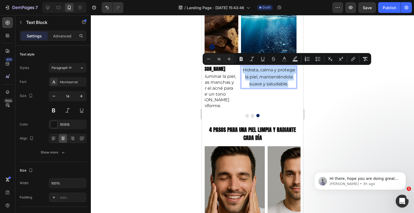
drag, startPoint x: 289, startPoint y: 84, endPoint x: 242, endPoint y: 70, distance: 48.4
click at [242, 70] on p "Hidrata, calma y protege la piel, manteniéndola suave y saludable." at bounding box center [268, 77] width 54 height 21
click at [293, 61] on rect "Editor contextual toolbar" at bounding box center [295, 60] width 5 height 1
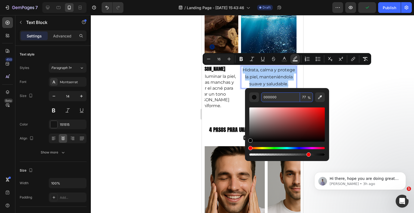
click at [280, 95] on input "000000" at bounding box center [280, 97] width 39 height 10
paste input "FFFFFF"
type input "FFFFFF"
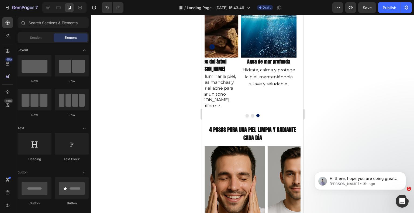
click at [278, 104] on div "RAUMEN NO SOLO LIMPIA - NUTRE TU PIEL DESDE LA RÁIZ Heading Donde la ciencia se…" at bounding box center [251, 190] width 101 height 900
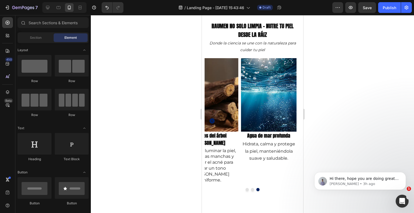
scroll to position [126, 0]
click at [239, 13] on p "Hecho de ingredientes naturales seguros para la piel" at bounding box center [227, 2] width 45 height 22
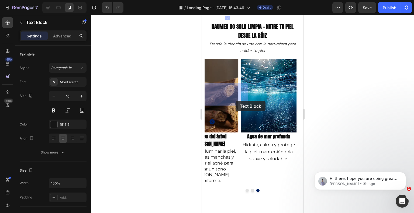
drag, startPoint x: 239, startPoint y: 102, endPoint x: 235, endPoint y: 101, distance: 4.6
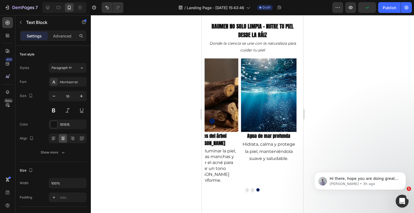
drag, startPoint x: 238, startPoint y: 101, endPoint x: 217, endPoint y: 84, distance: 26.8
click at [217, 13] on p "Hecho de ingredientes naturales seguros para la piel" at bounding box center [227, 2] width 45 height 22
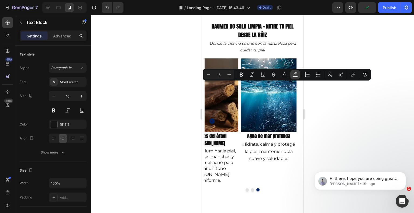
click at [294, 77] on button "color" at bounding box center [295, 75] width 10 height 10
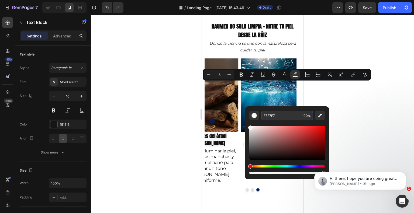
click at [282, 112] on input "F7F7F7" at bounding box center [280, 116] width 39 height 10
paste input "FFFFF"
type input "FFFFFF"
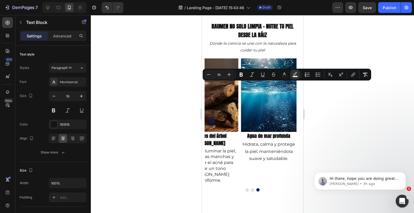
click at [286, 13] on p "4 beneficios en 1 paso - solo 1 minuto para una piel diferente." at bounding box center [277, 2] width 45 height 22
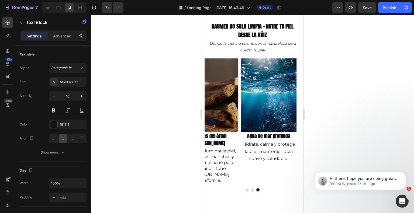
click at [286, 13] on p "4 beneficios en 1 paso - solo 1 minuto para una piel diferente." at bounding box center [277, 2] width 45 height 22
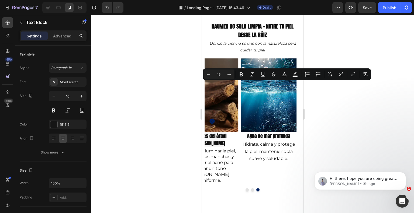
drag, startPoint x: 286, startPoint y: 100, endPoint x: 256, endPoint y: 85, distance: 33.9
click at [256, 13] on p "4 beneficios en 1 paso - solo 1 minuto para una piel diferente." at bounding box center [277, 2] width 45 height 22
click at [297, 78] on button "color" at bounding box center [295, 75] width 10 height 10
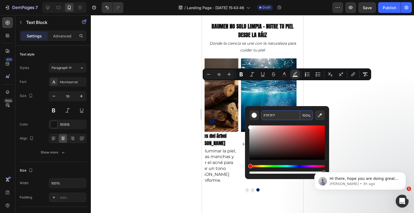
click at [282, 114] on input "F7F7F7" at bounding box center [280, 115] width 39 height 10
paste input "FFFFF"
type input "FFFFFF"
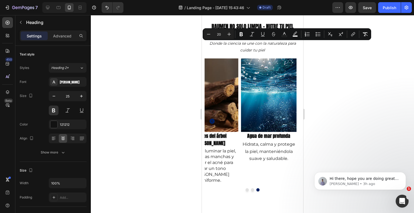
drag, startPoint x: 279, startPoint y: 46, endPoint x: 221, endPoint y: 46, distance: 58.5
click at [292, 32] on icon "Editor contextual toolbar" at bounding box center [294, 34] width 5 height 5
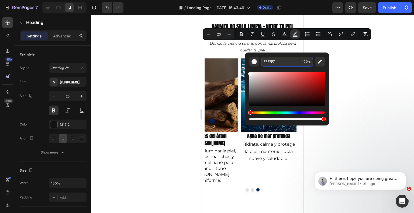
click at [282, 60] on input "F7F7F7" at bounding box center [280, 62] width 39 height 10
paste input "FFFFF"
type input "FFFFFF"
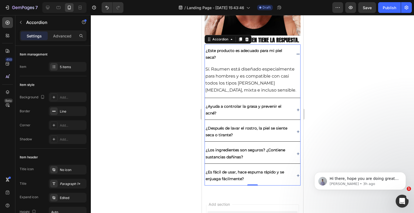
scroll to position [735, 0]
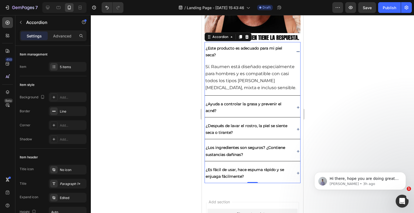
click at [296, 110] on icon at bounding box center [298, 107] width 4 height 4
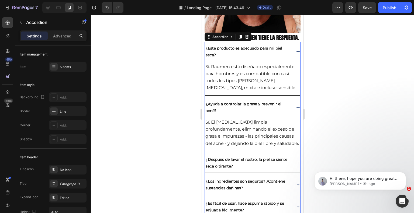
click at [296, 165] on icon at bounding box center [298, 163] width 4 height 4
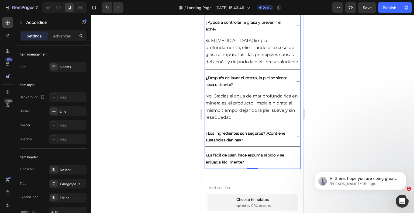
scroll to position [817, 0]
click at [296, 138] on icon at bounding box center [297, 136] width 3 height 3
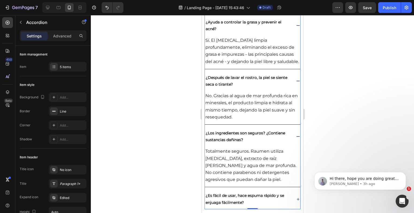
scroll to position [877, 0]
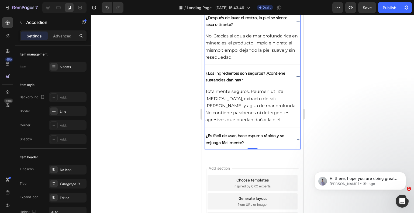
click at [296, 141] on icon at bounding box center [297, 139] width 3 height 3
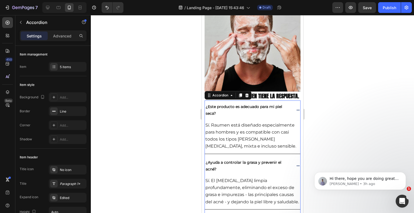
scroll to position [668, 0]
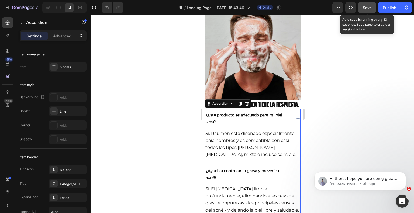
click at [369, 6] on span "Save" at bounding box center [367, 7] width 9 height 5
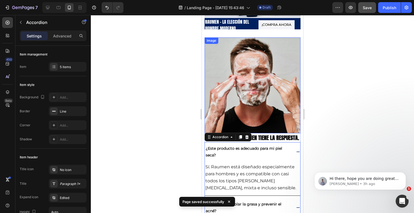
scroll to position [628, 0]
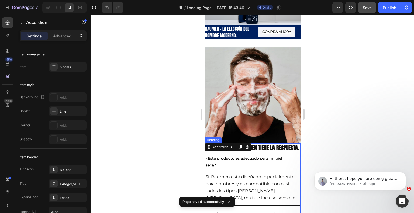
click at [261, 146] on strong "¿Tienes dudas? Raumen tiene la respuesta." at bounding box center [252, 148] width 93 height 8
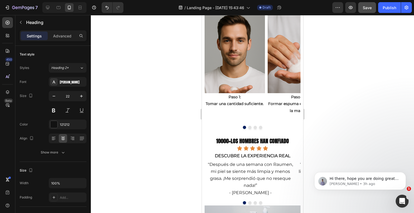
scroll to position [398, 0]
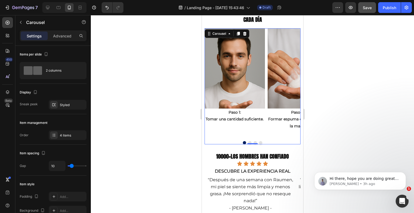
click at [310, 71] on div at bounding box center [252, 114] width 323 height 198
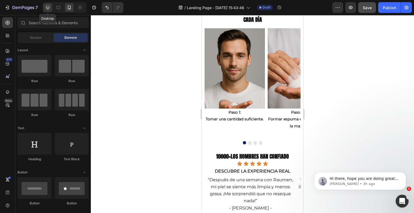
click at [48, 8] on icon at bounding box center [48, 8] width 4 height 4
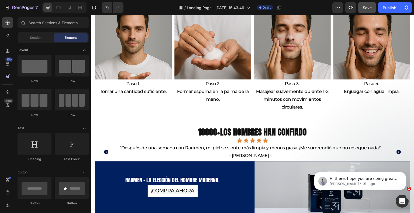
scroll to position [518, 0]
